Goal: Download file/media

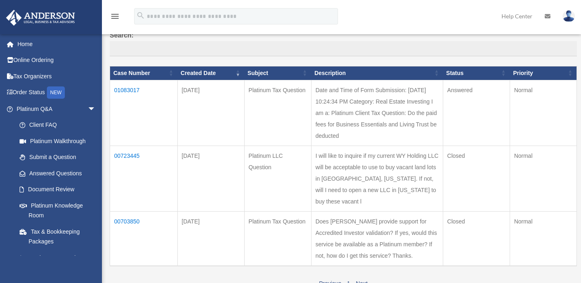
scroll to position [97, 0]
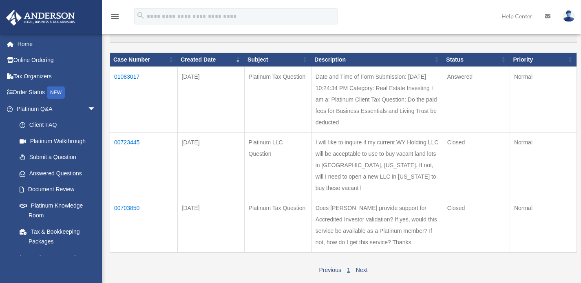
click at [130, 73] on td "01083017" at bounding box center [144, 99] width 68 height 66
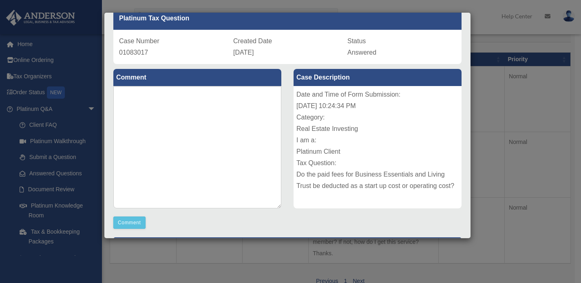
scroll to position [0, 0]
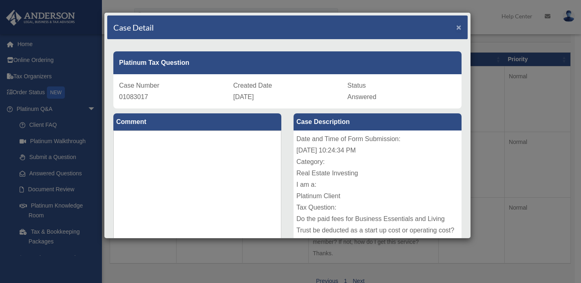
click at [456, 27] on span "×" at bounding box center [458, 26] width 5 height 9
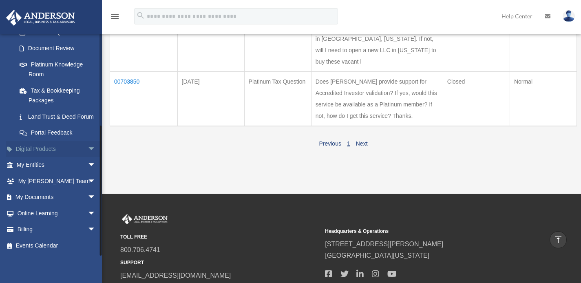
scroll to position [151, 0]
click at [41, 198] on link "My Documents arrow_drop_down" at bounding box center [57, 197] width 102 height 16
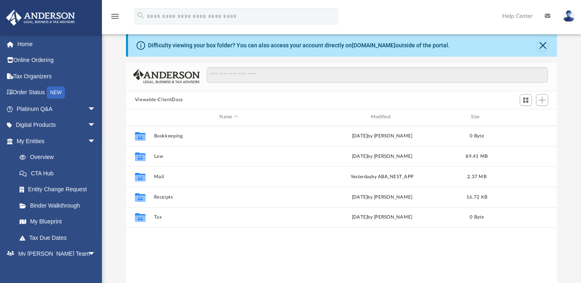
scroll to position [62, 0]
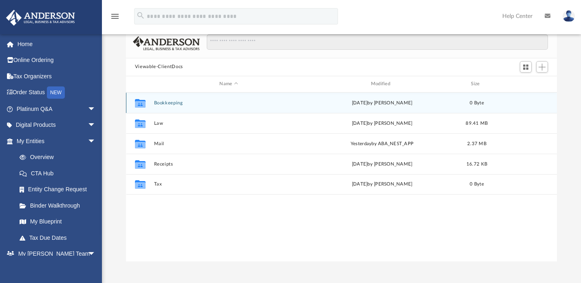
click at [178, 103] on button "Bookkeeping" at bounding box center [229, 102] width 150 height 5
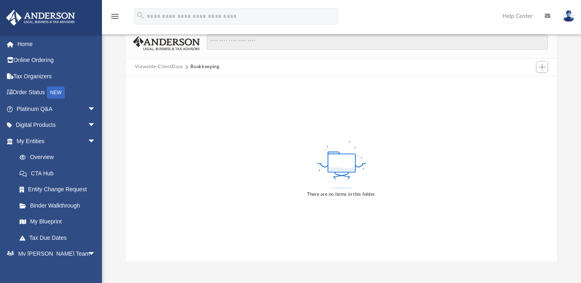
click at [164, 65] on button "Viewable-ClientDocs" at bounding box center [159, 66] width 48 height 7
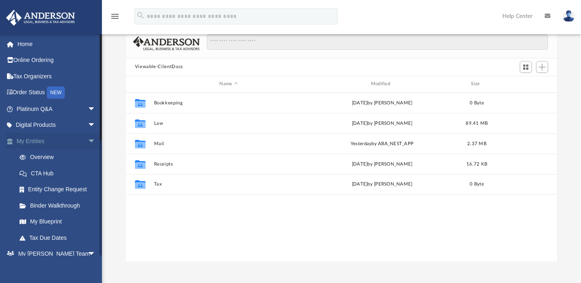
scroll to position [179, 425]
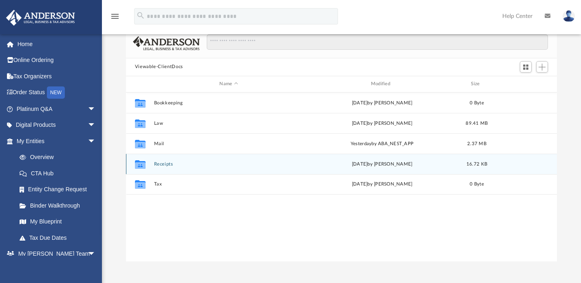
click at [168, 164] on button "Receipts" at bounding box center [229, 163] width 150 height 5
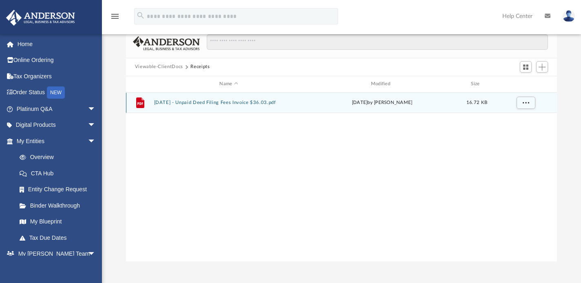
click at [248, 103] on button "[DATE] - Unpaid Deed Filing Fees Invoice $36.03.pdf" at bounding box center [229, 102] width 150 height 5
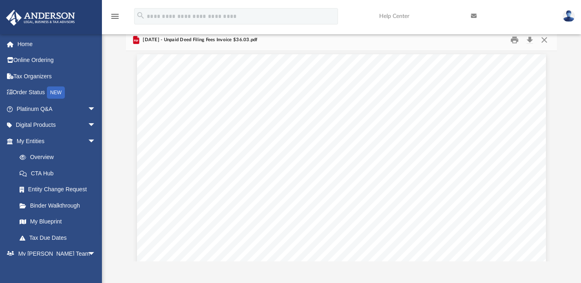
scroll to position [0, 0]
click at [545, 40] on button "Close" at bounding box center [544, 39] width 15 height 13
